Goal: Communication & Community: Ask a question

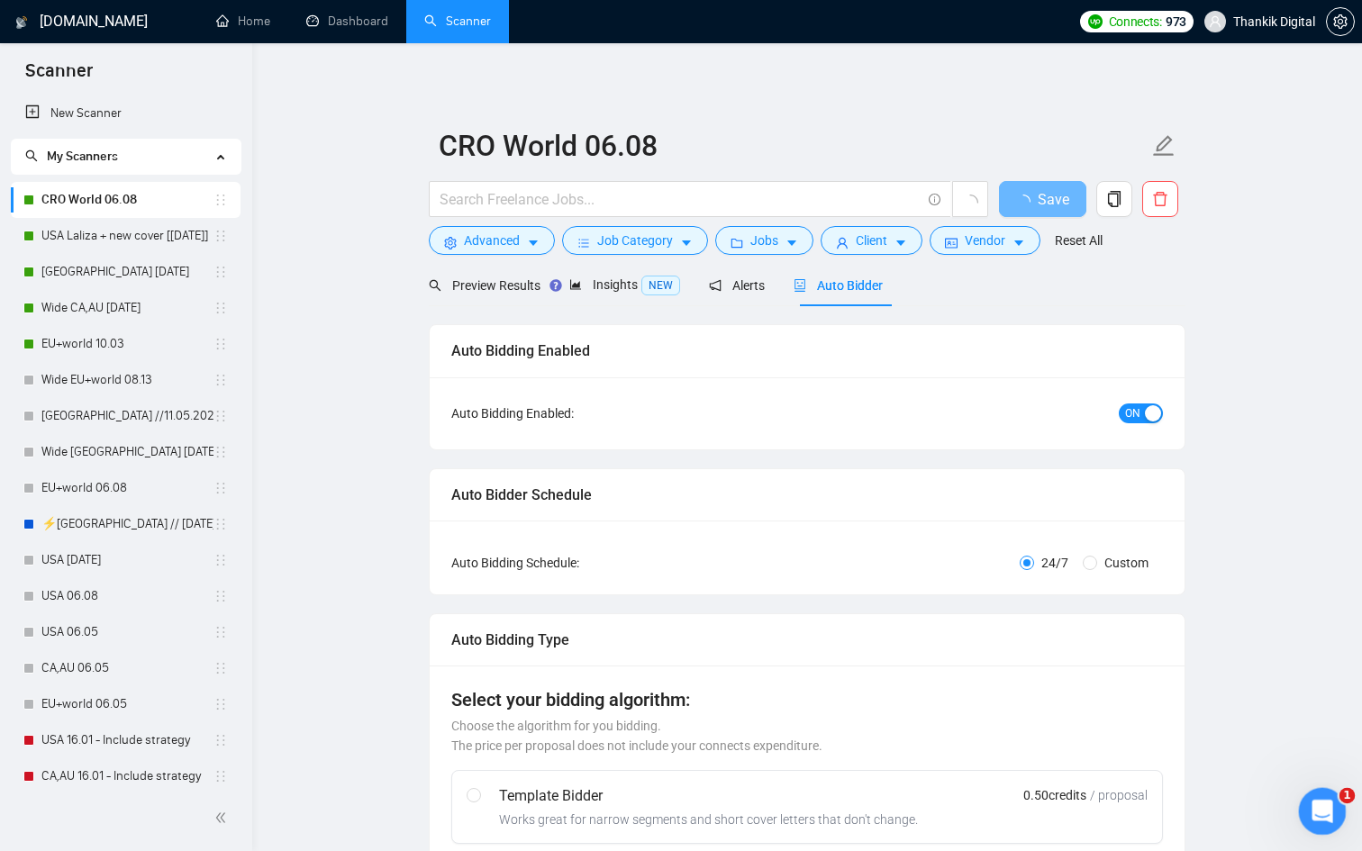
click at [1315, 805] on icon "Open Intercom Messenger" at bounding box center [1320, 809] width 30 height 30
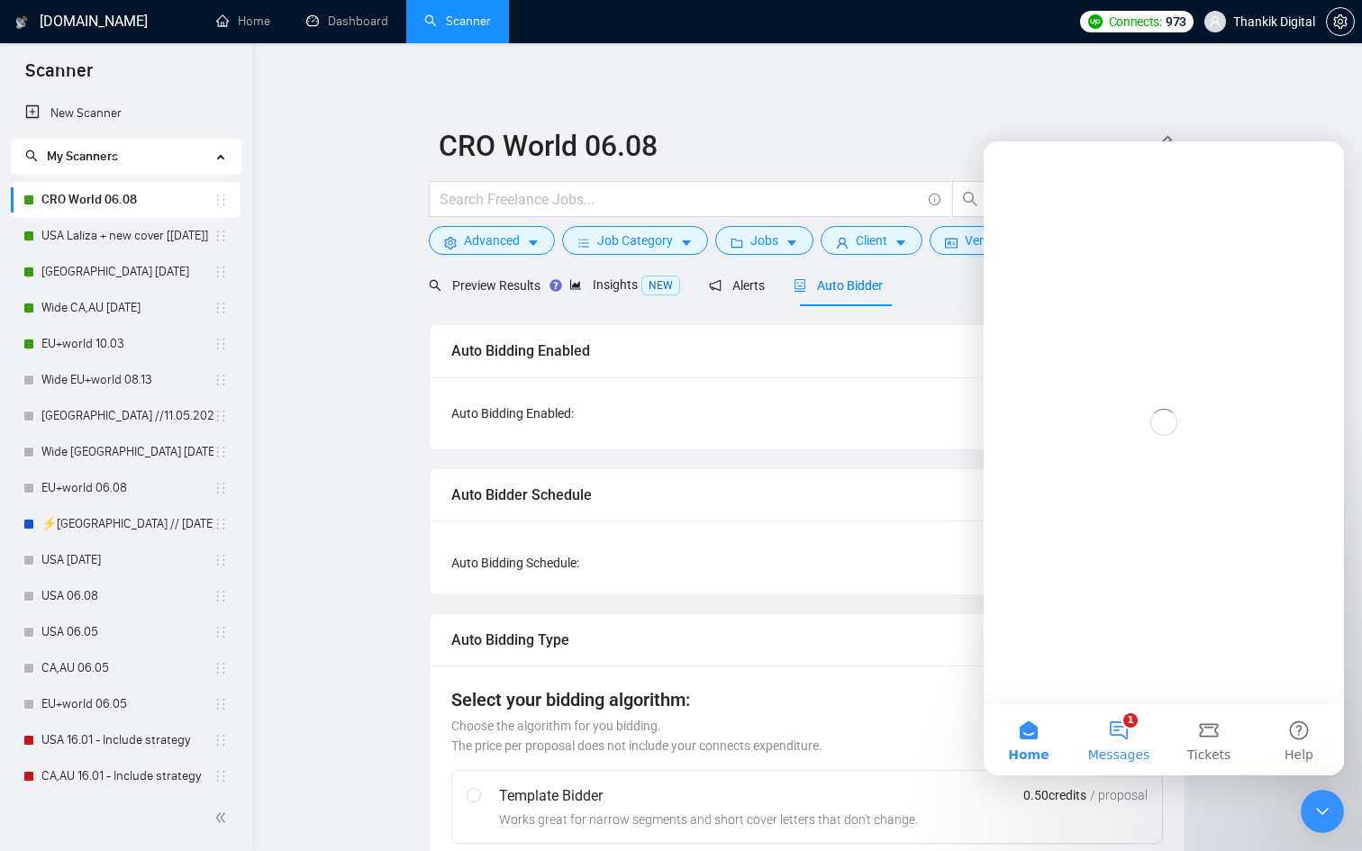
click at [1115, 737] on button "1 Messages" at bounding box center [1119, 739] width 90 height 72
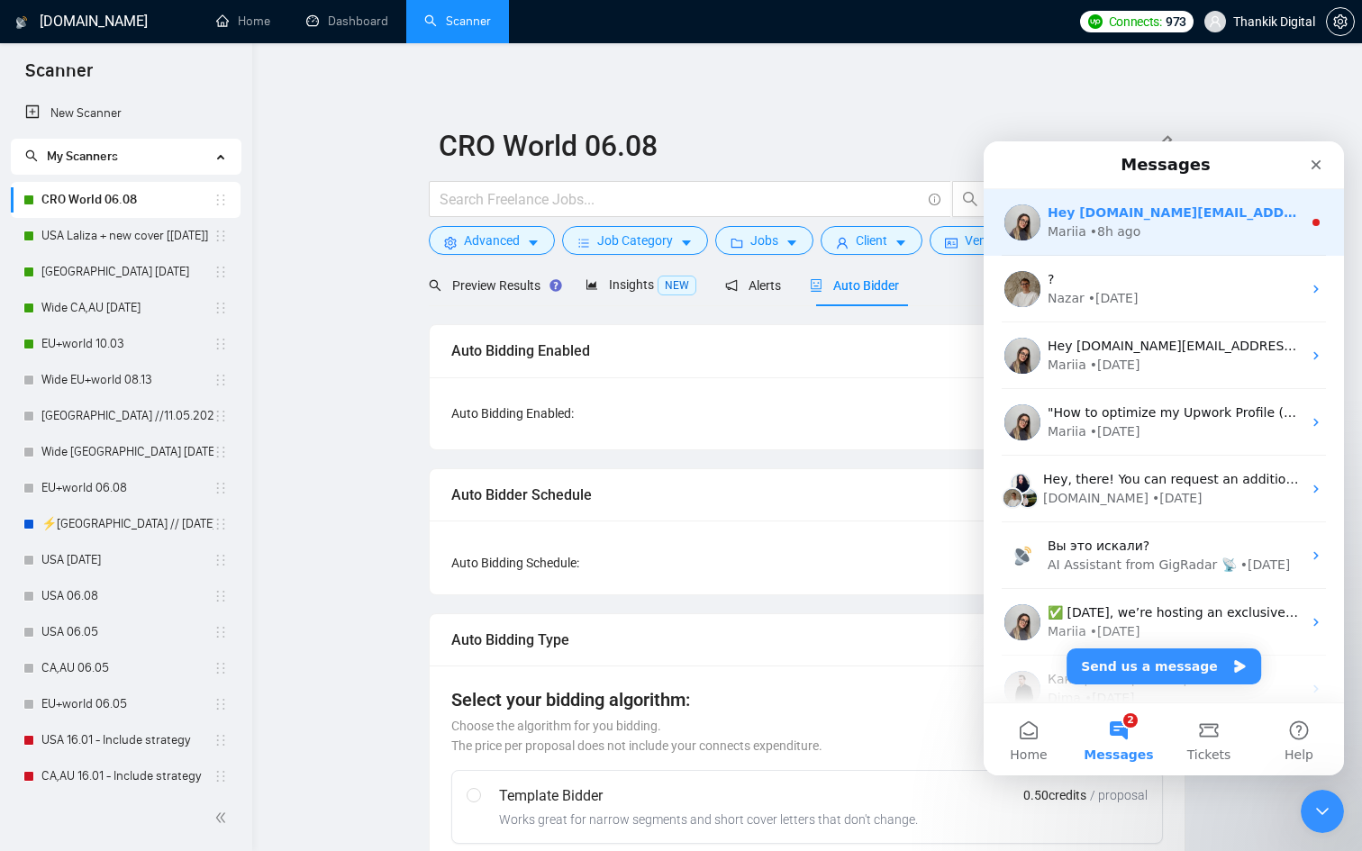
click at [1118, 241] on div "Hey [DOMAIN_NAME][EMAIL_ADDRESS][DOMAIN_NAME], Looks like your Upwork agency Th…" at bounding box center [1164, 222] width 360 height 67
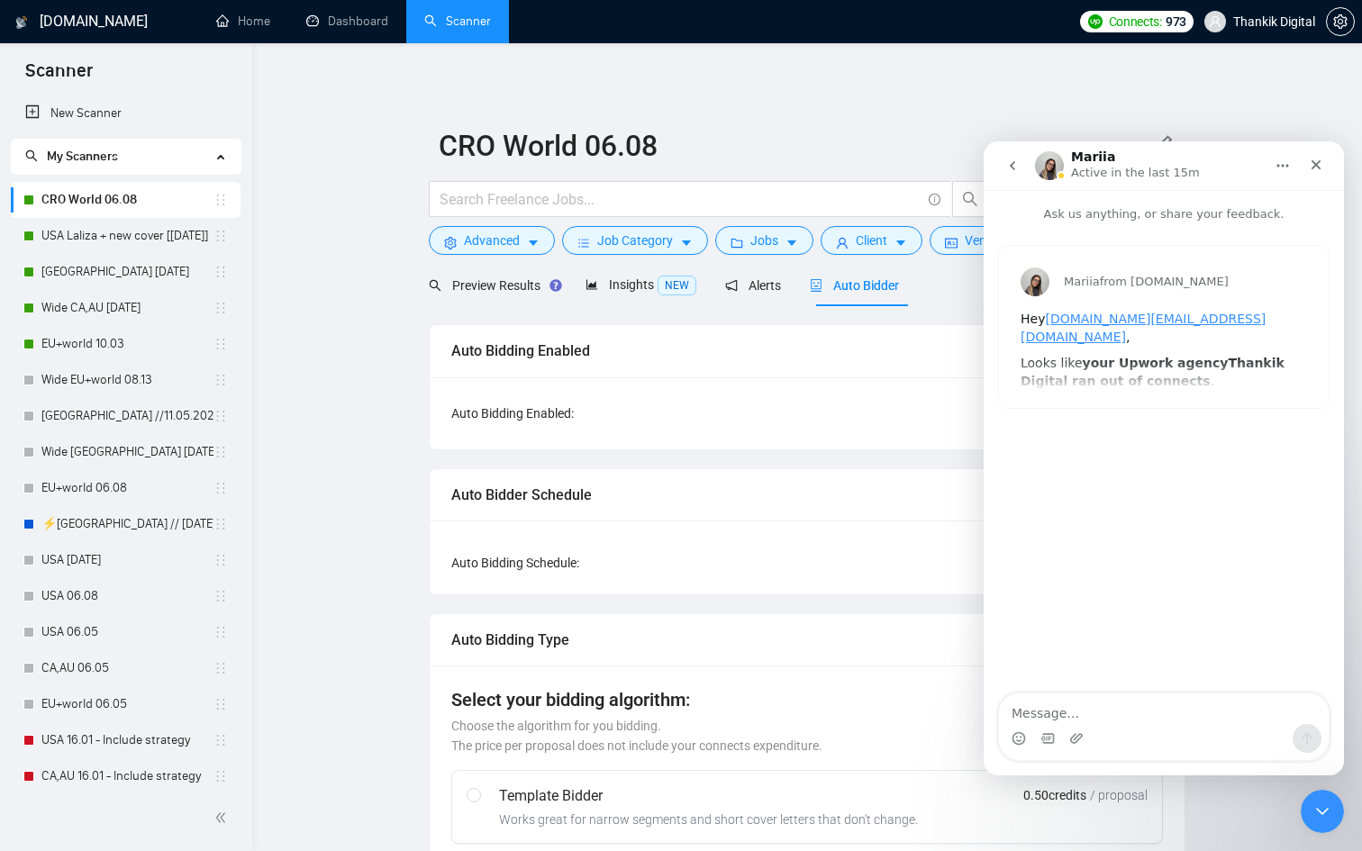
click at [1013, 161] on icon "go back" at bounding box center [1012, 165] width 5 height 9
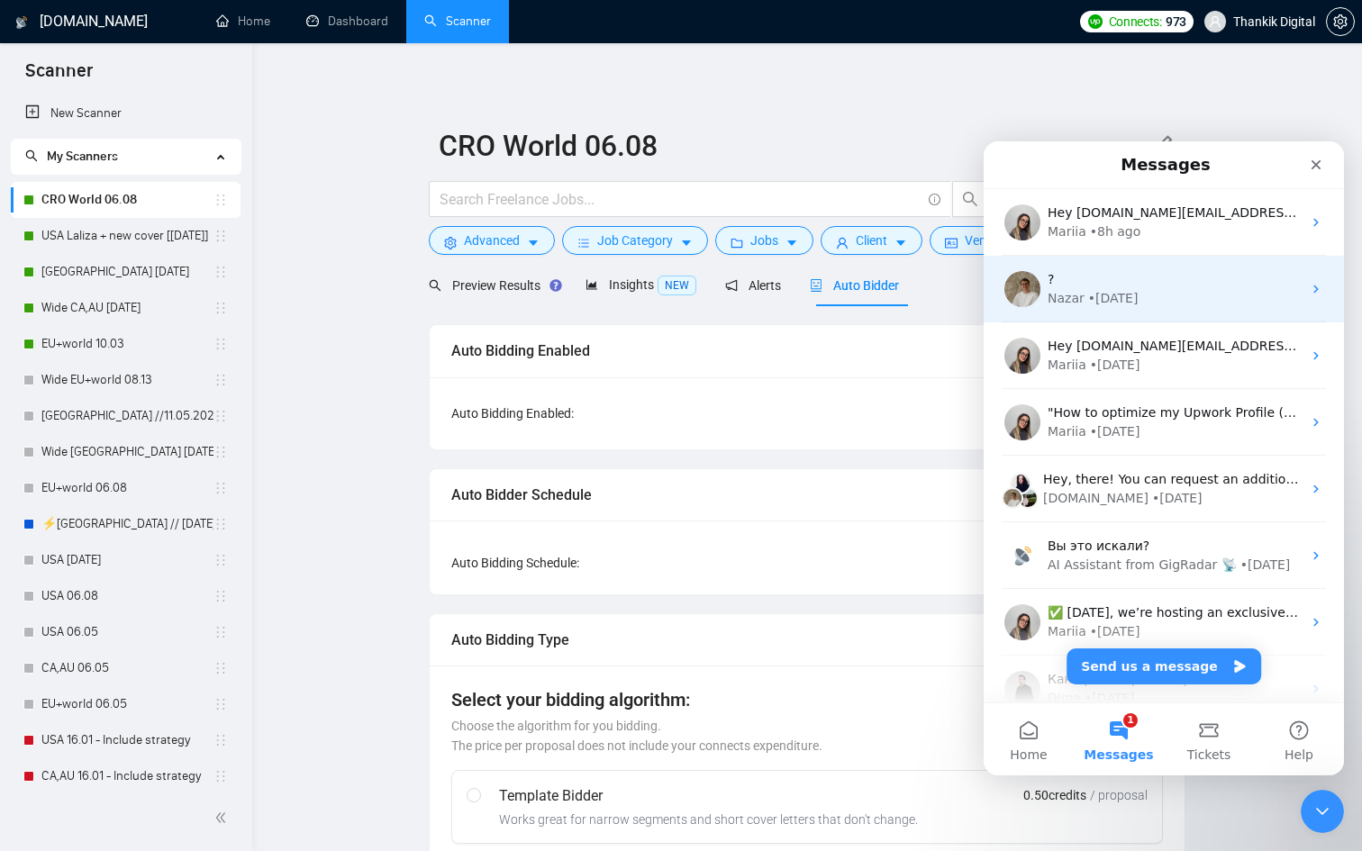
click at [1081, 302] on div "Nazar" at bounding box center [1066, 298] width 37 height 19
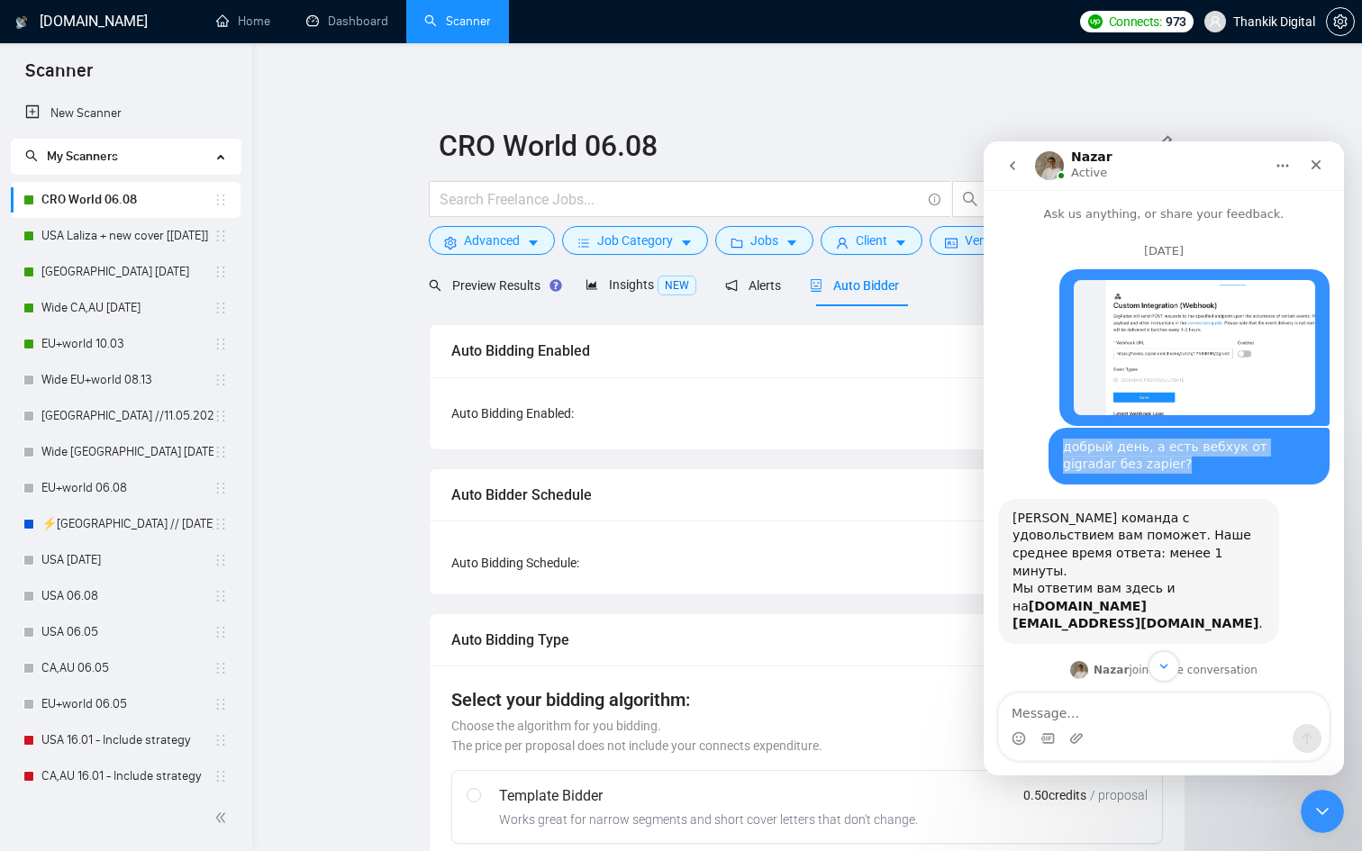
drag, startPoint x: 1136, startPoint y: 469, endPoint x: 1066, endPoint y: 449, distance: 72.1
click at [1066, 449] on div "добрый день, а есть вебхук от gigradar без zapier?" at bounding box center [1189, 456] width 252 height 35
copy div "добрый день, а есть вебхук от gigradar без zapier?"
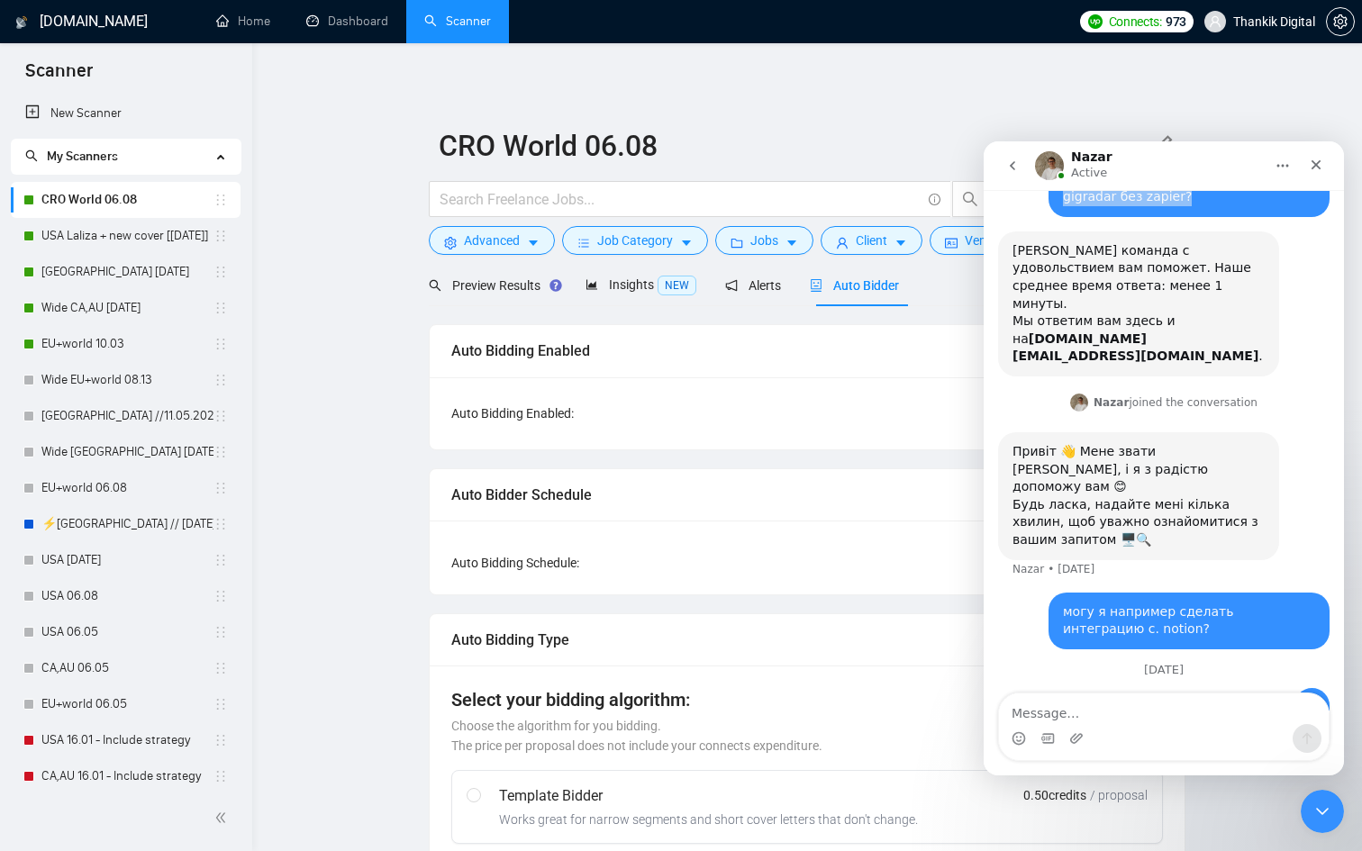
click at [1007, 167] on icon "go back" at bounding box center [1012, 166] width 14 height 14
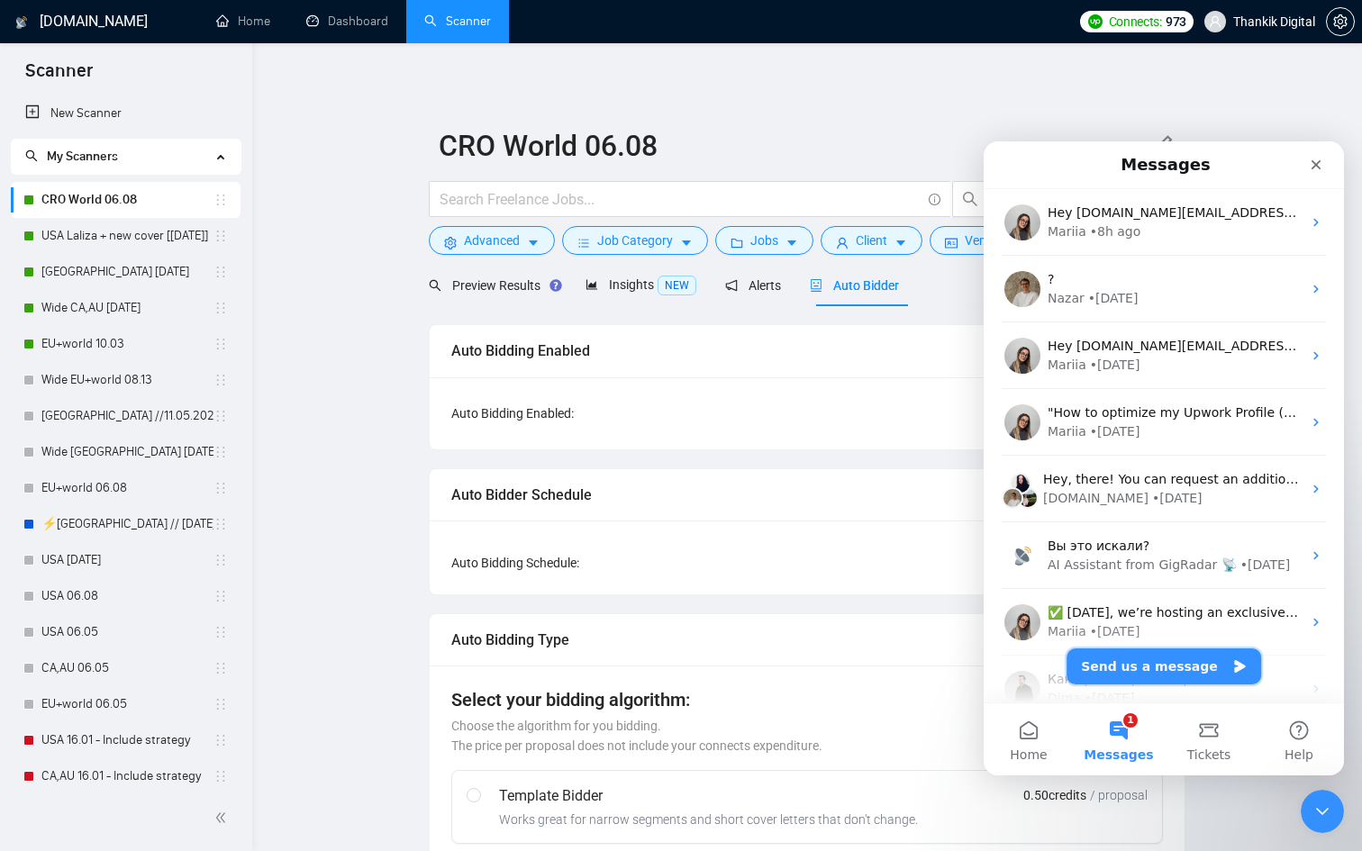
click at [1146, 658] on button "Send us a message" at bounding box center [1163, 667] width 195 height 36
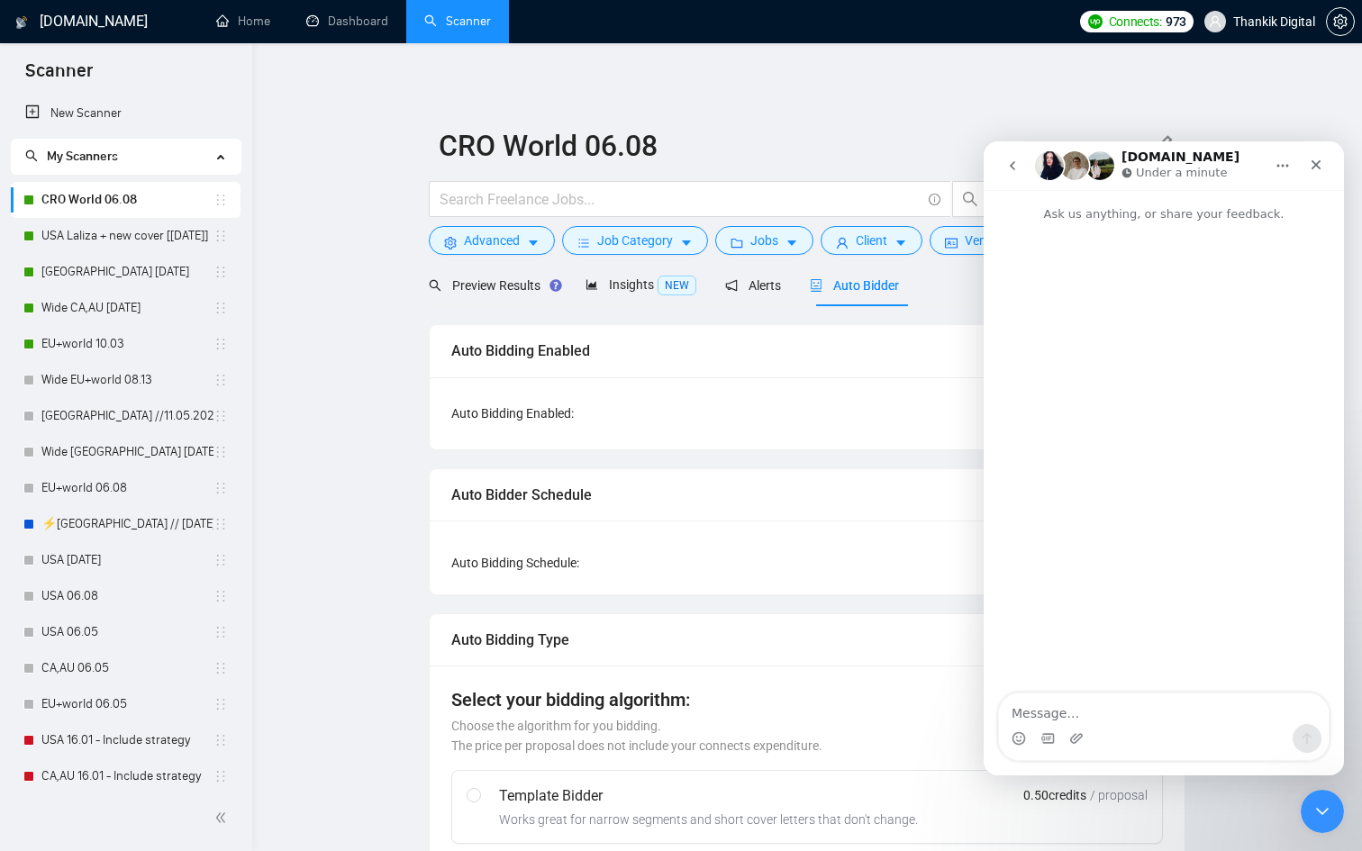
click at [1088, 721] on textarea "Message…" at bounding box center [1164, 709] width 330 height 31
type textarea "добрый день, а есть вебхук от gigradar без zapier?"
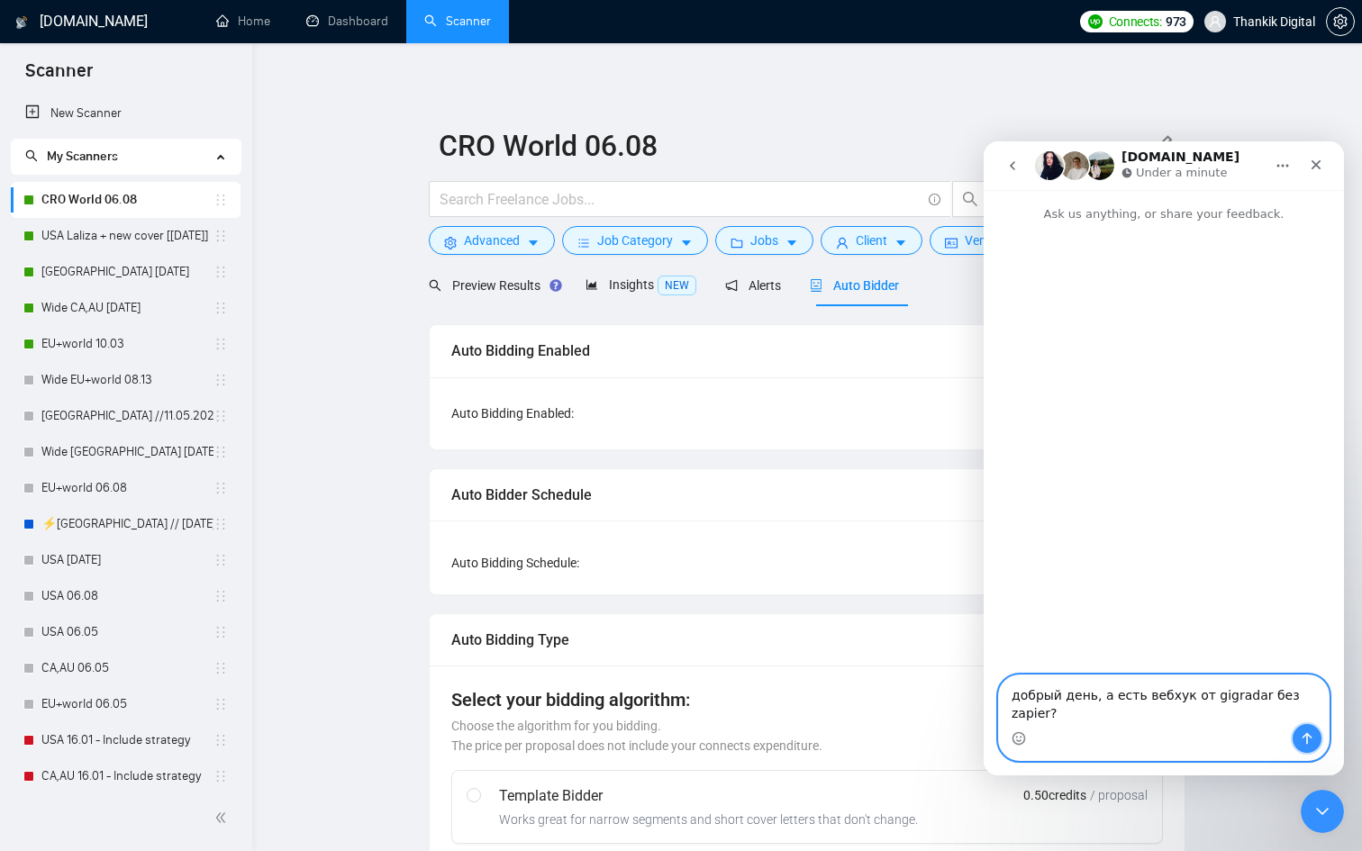
click at [1315, 740] on button "Send a message…" at bounding box center [1307, 738] width 29 height 29
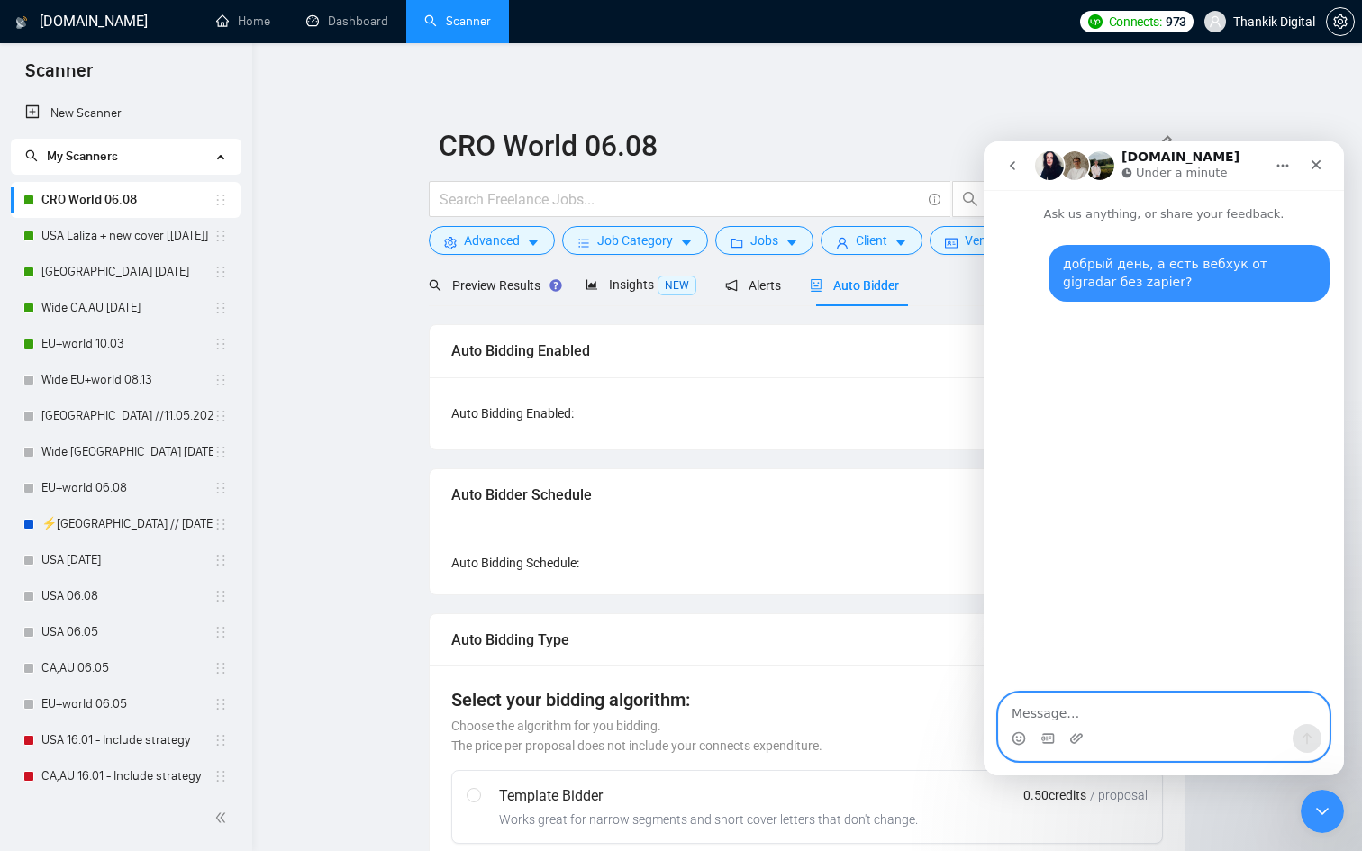
click at [1175, 716] on textarea "Message…" at bounding box center [1164, 709] width 330 height 31
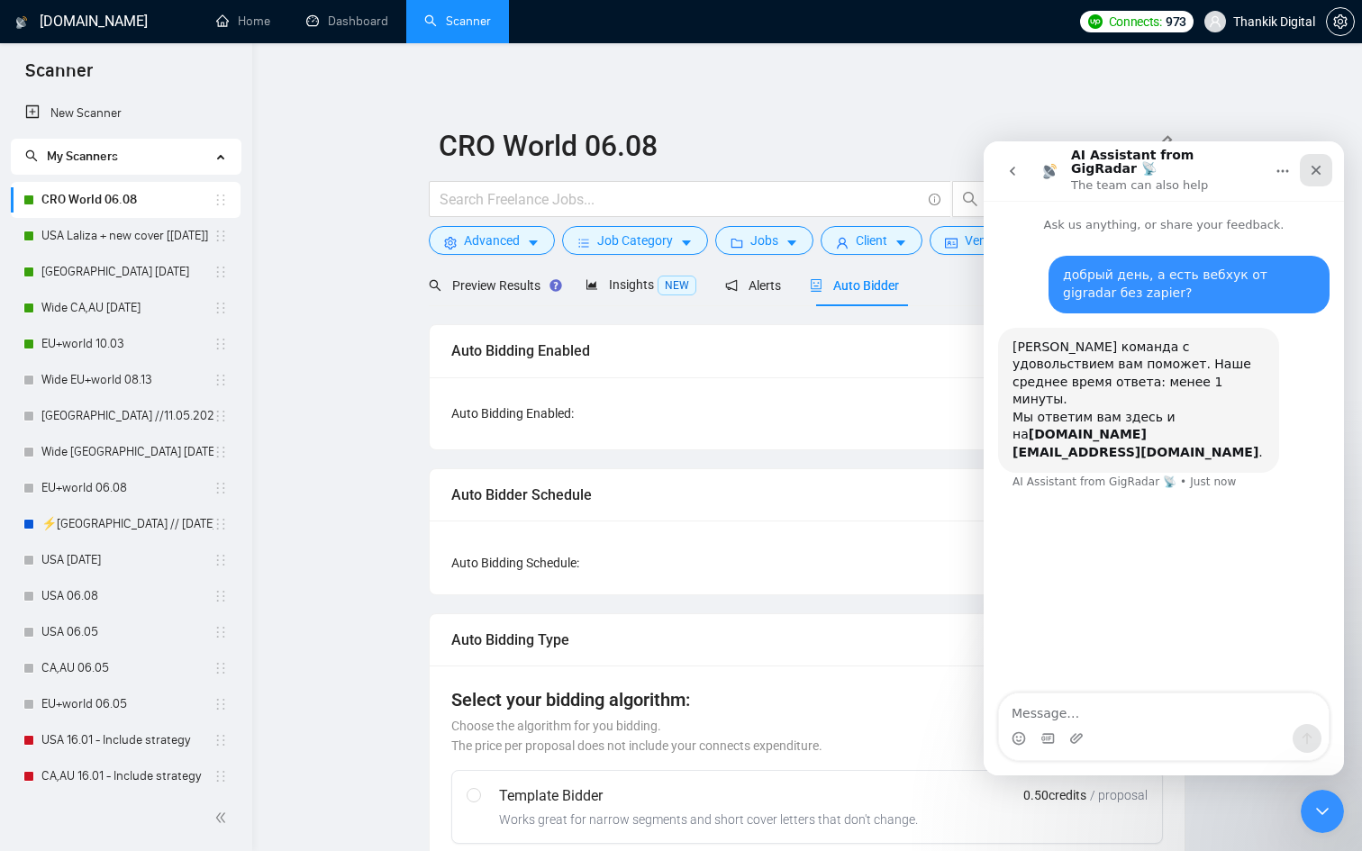
click at [1314, 166] on icon "Close" at bounding box center [1316, 171] width 10 height 10
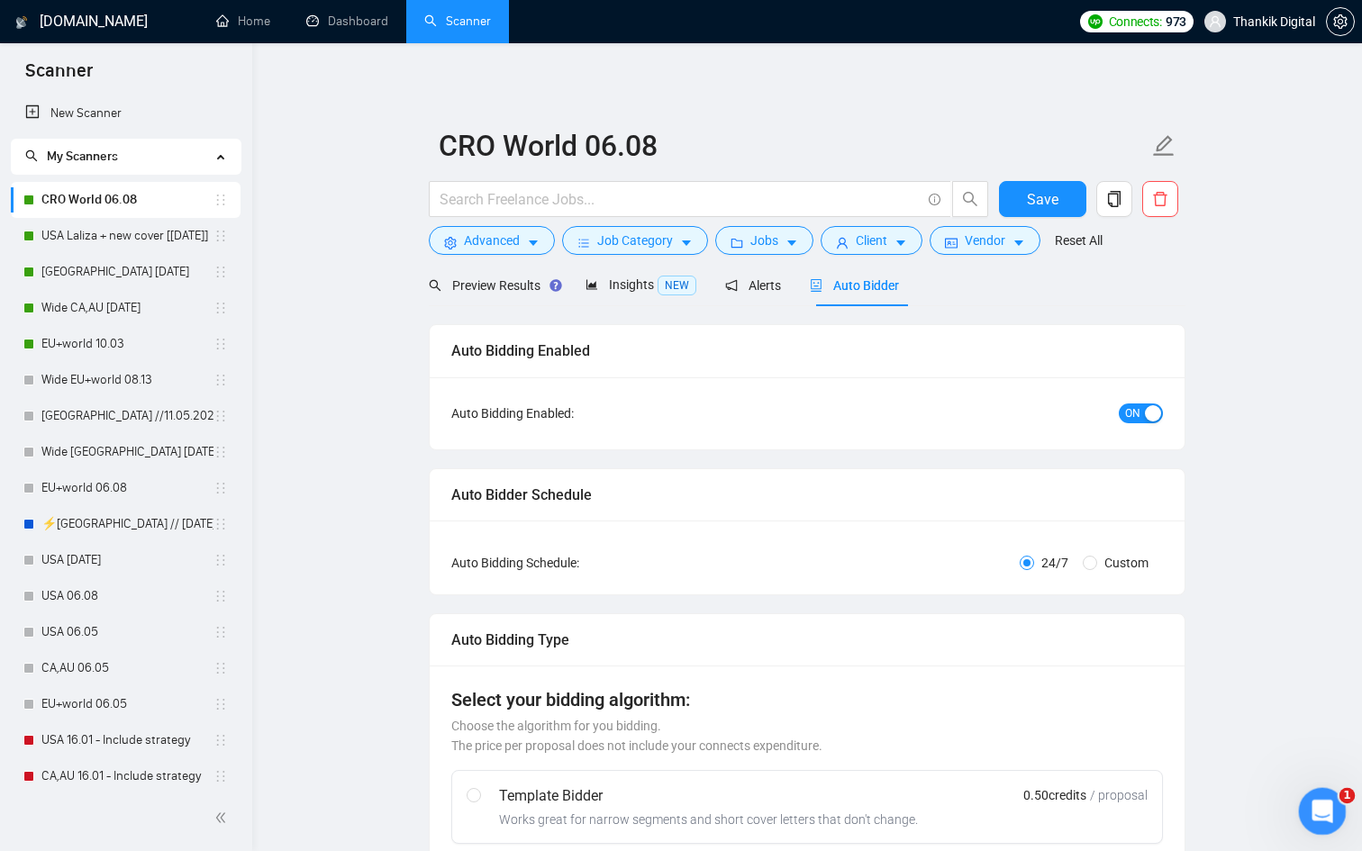
click at [1311, 808] on icon "Open Intercom Messenger" at bounding box center [1320, 809] width 30 height 30
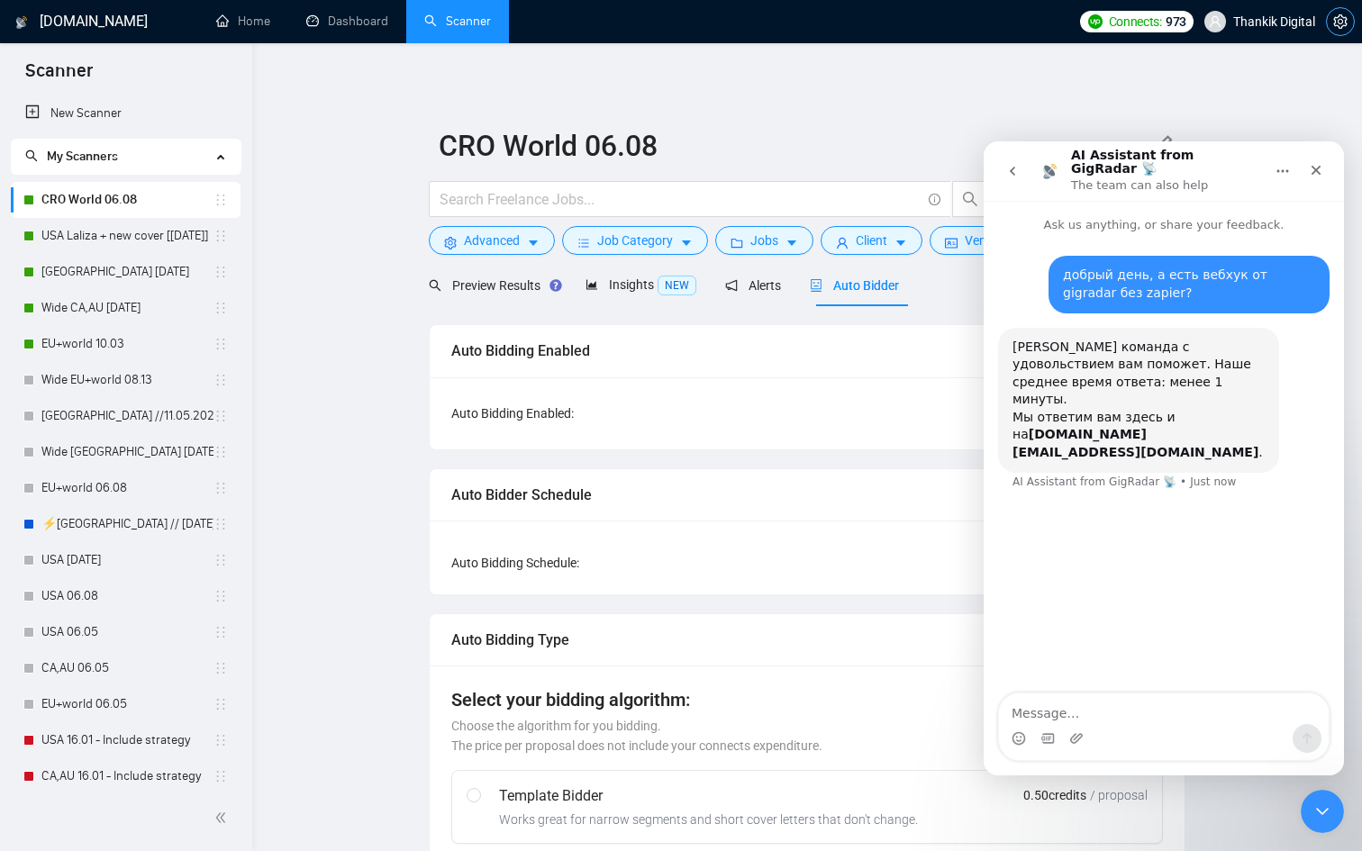
click at [1338, 27] on icon "setting" at bounding box center [1340, 21] width 14 height 14
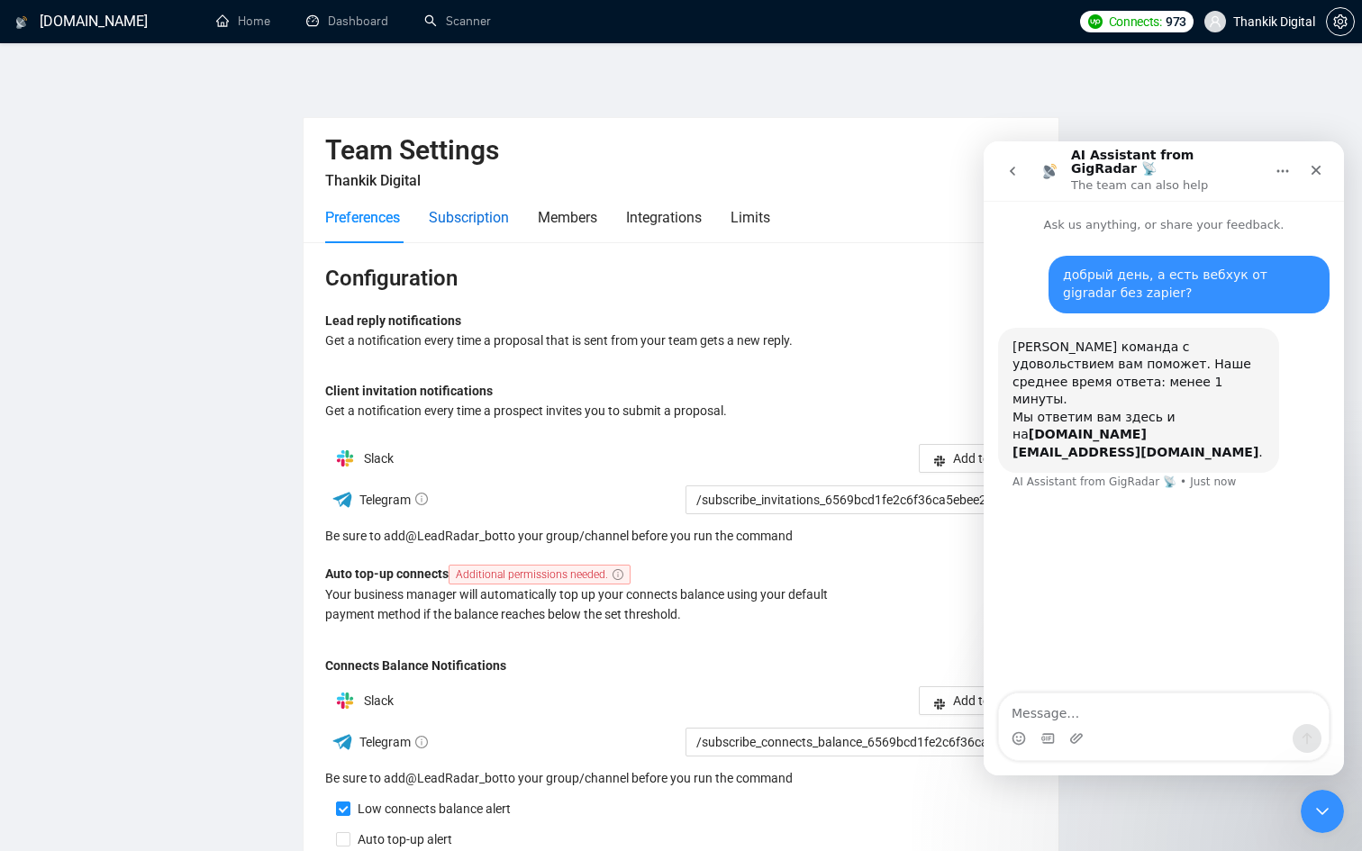
click at [466, 213] on div "Subscription" at bounding box center [469, 217] width 80 height 23
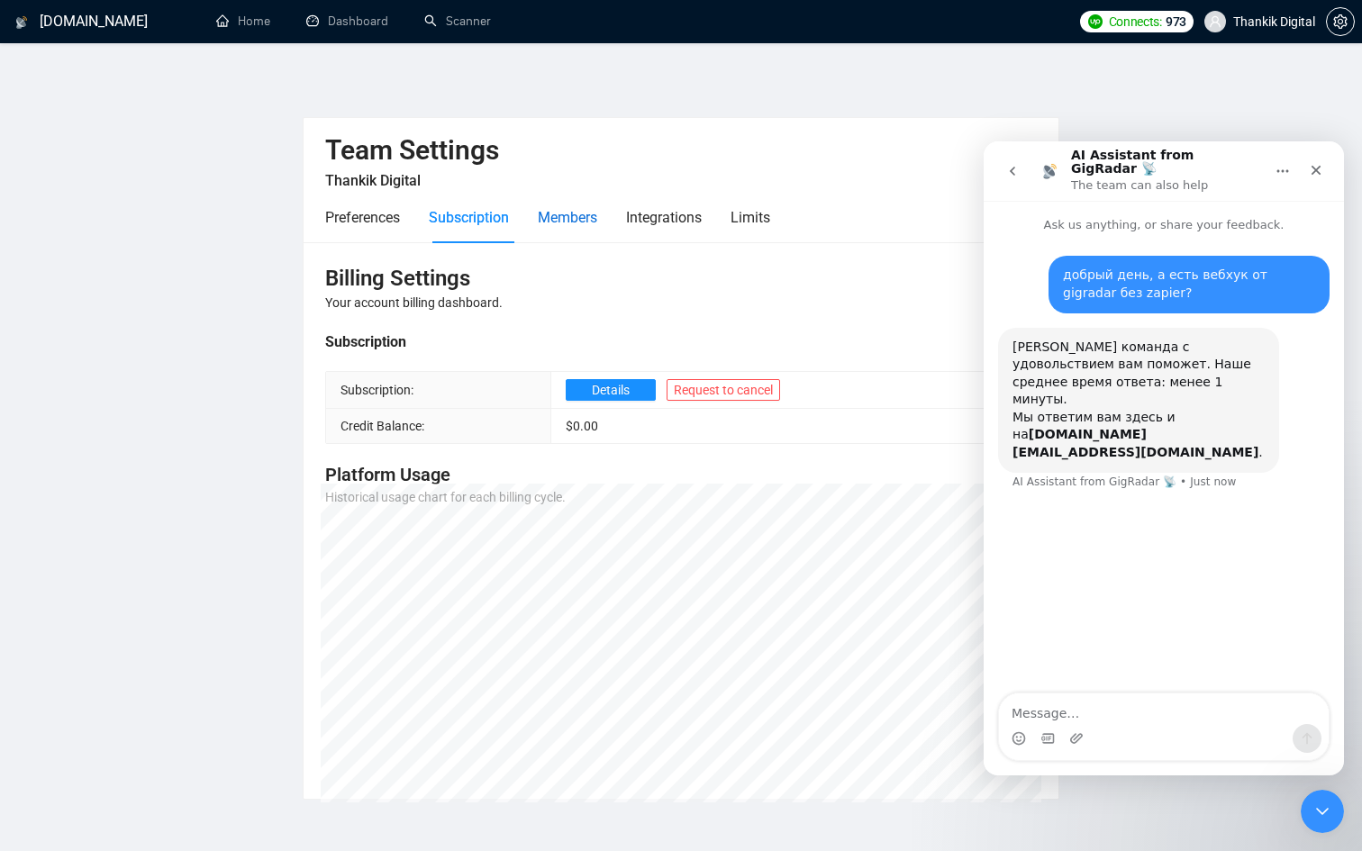
click at [562, 211] on div "Members" at bounding box center [567, 217] width 59 height 23
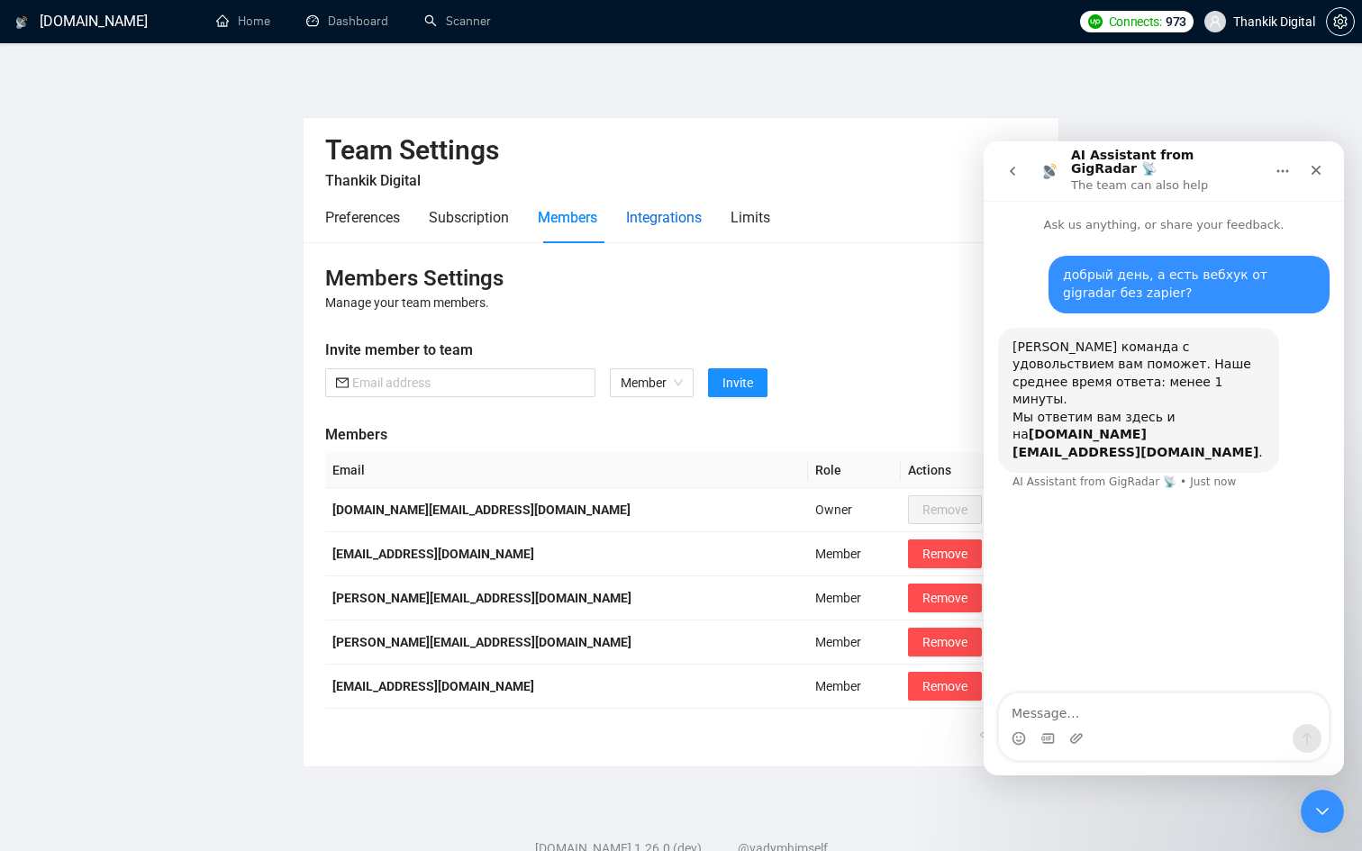
click at [647, 219] on div "Integrations" at bounding box center [664, 217] width 76 height 23
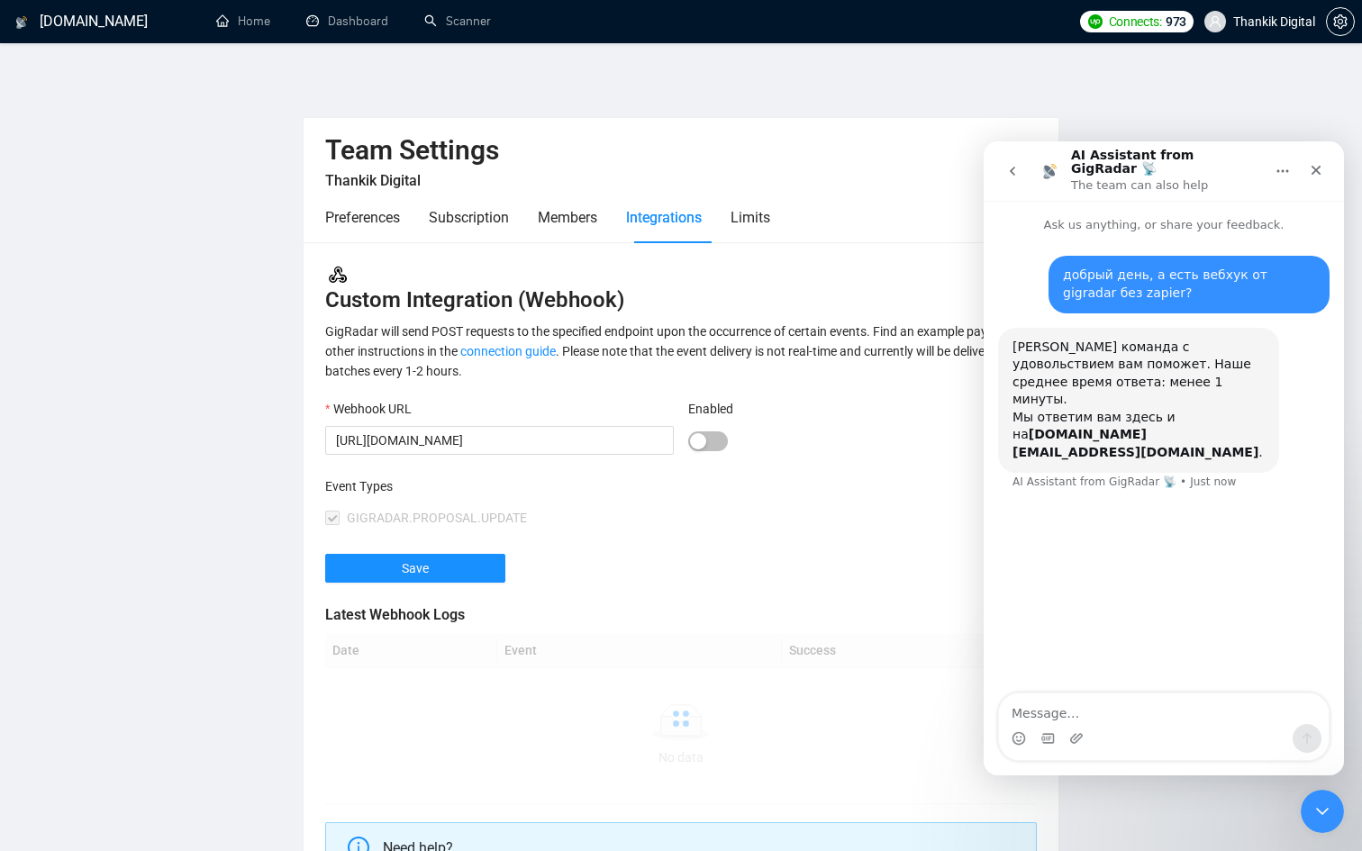
click at [730, 220] on div "Preferences Subscription Members Integrations Limits" at bounding box center [547, 217] width 445 height 51
click at [758, 219] on div "Limits" at bounding box center [750, 217] width 40 height 23
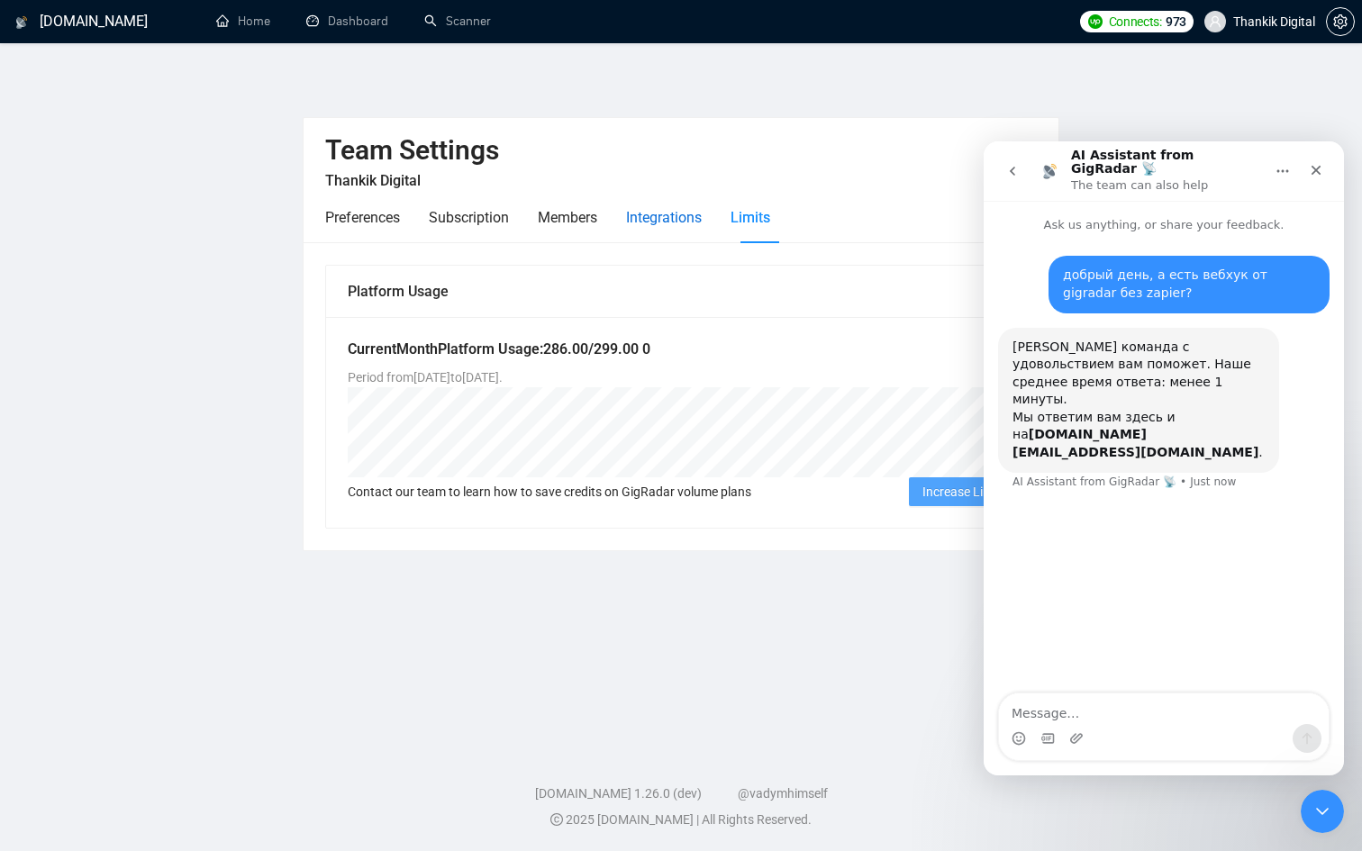
click at [658, 212] on div "Integrations" at bounding box center [664, 217] width 76 height 23
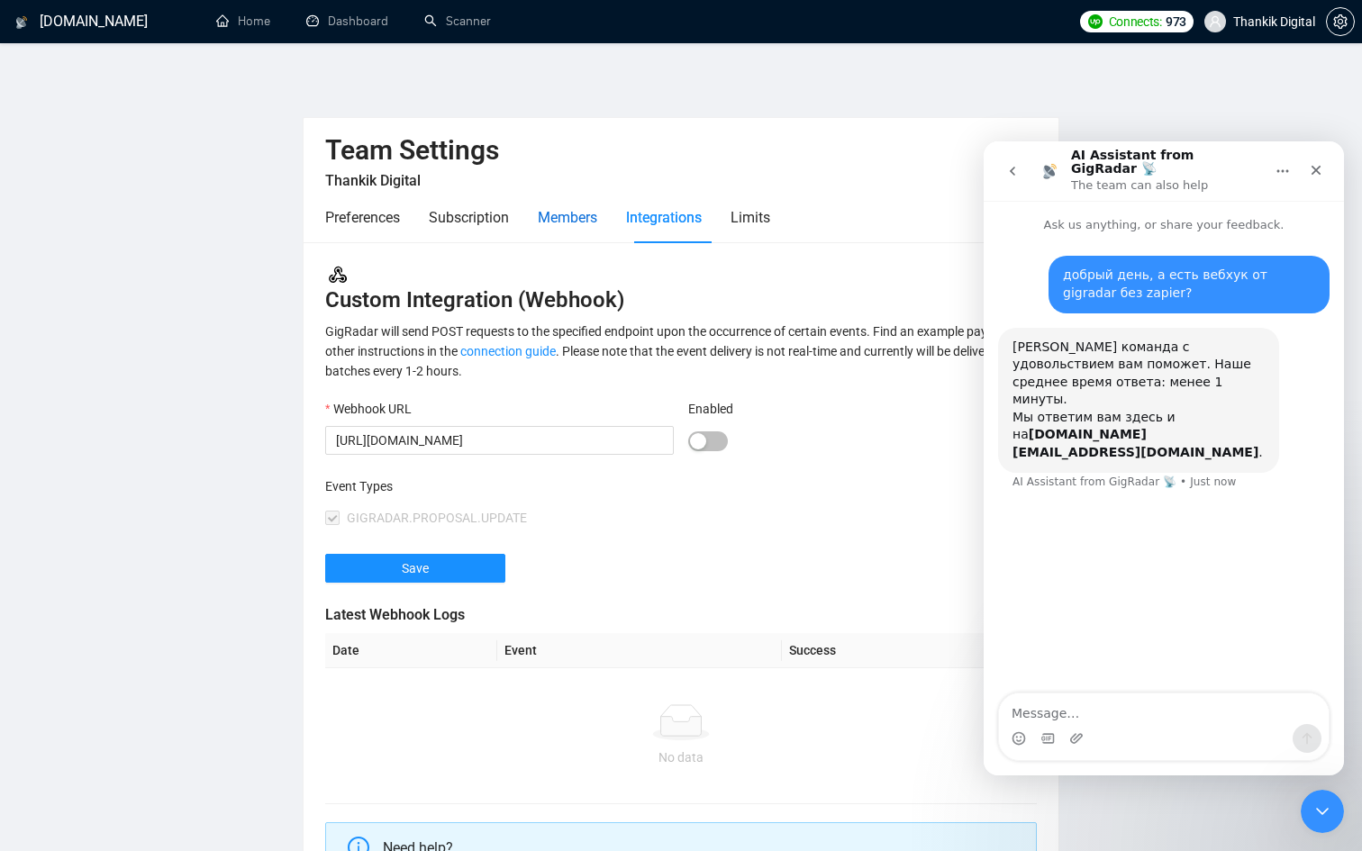
click at [585, 210] on div "Members" at bounding box center [567, 217] width 59 height 23
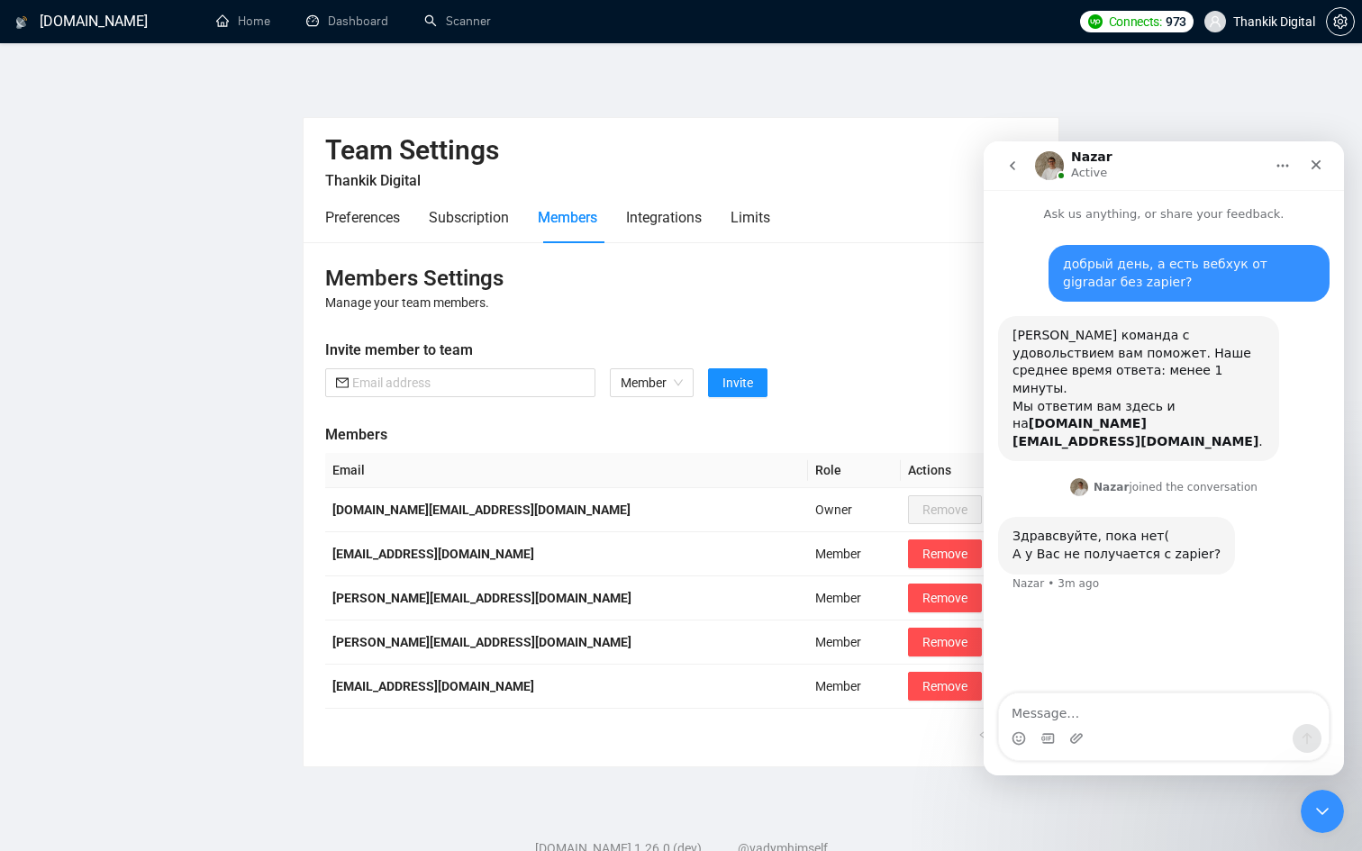
click at [1062, 707] on textarea "Message…" at bounding box center [1164, 709] width 330 height 31
click at [442, 17] on link "Scanner" at bounding box center [457, 21] width 67 height 15
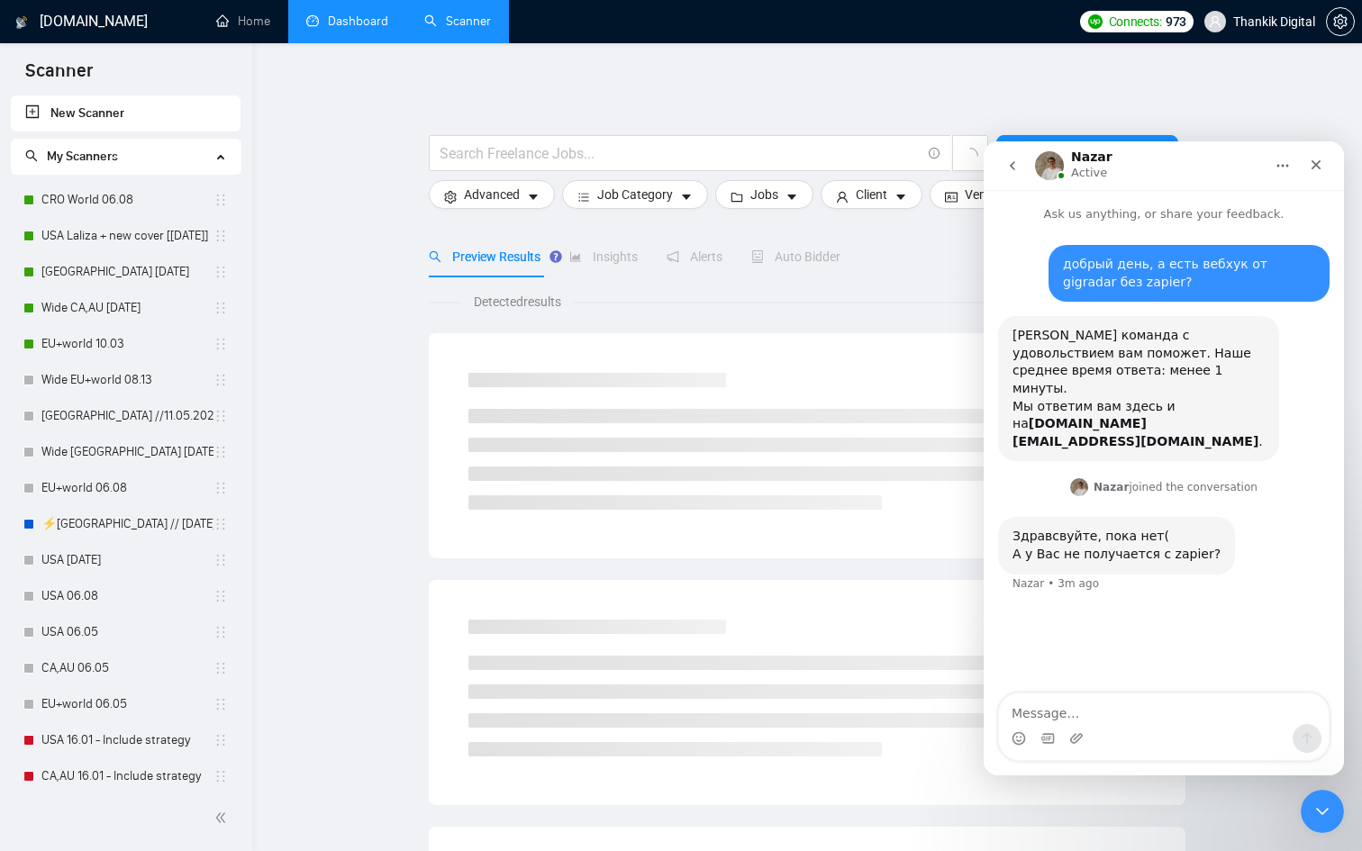
click at [342, 29] on link "Dashboard" at bounding box center [347, 21] width 82 height 15
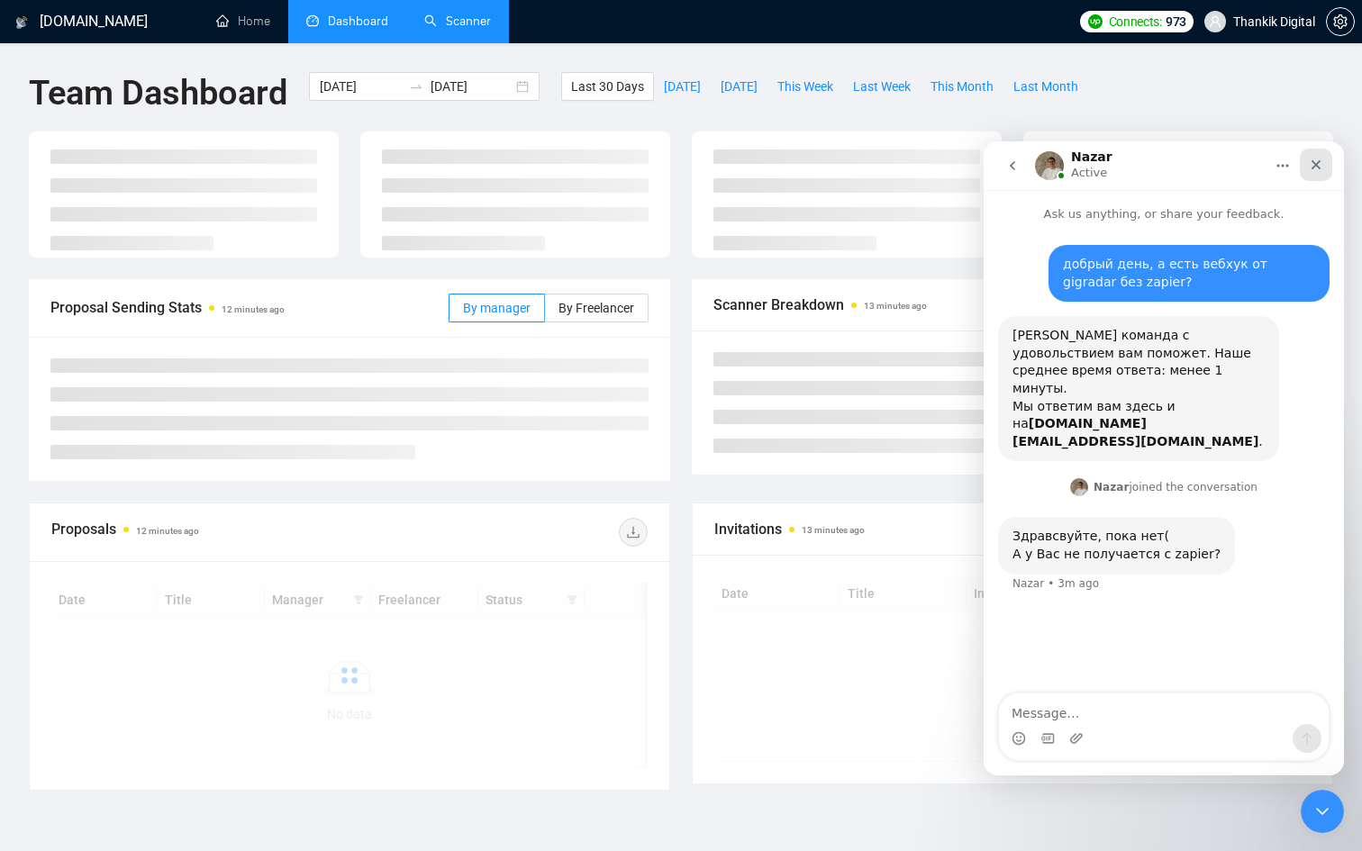
click at [1313, 159] on icon "Close" at bounding box center [1316, 165] width 14 height 14
